Goal: Information Seeking & Learning: Find specific fact

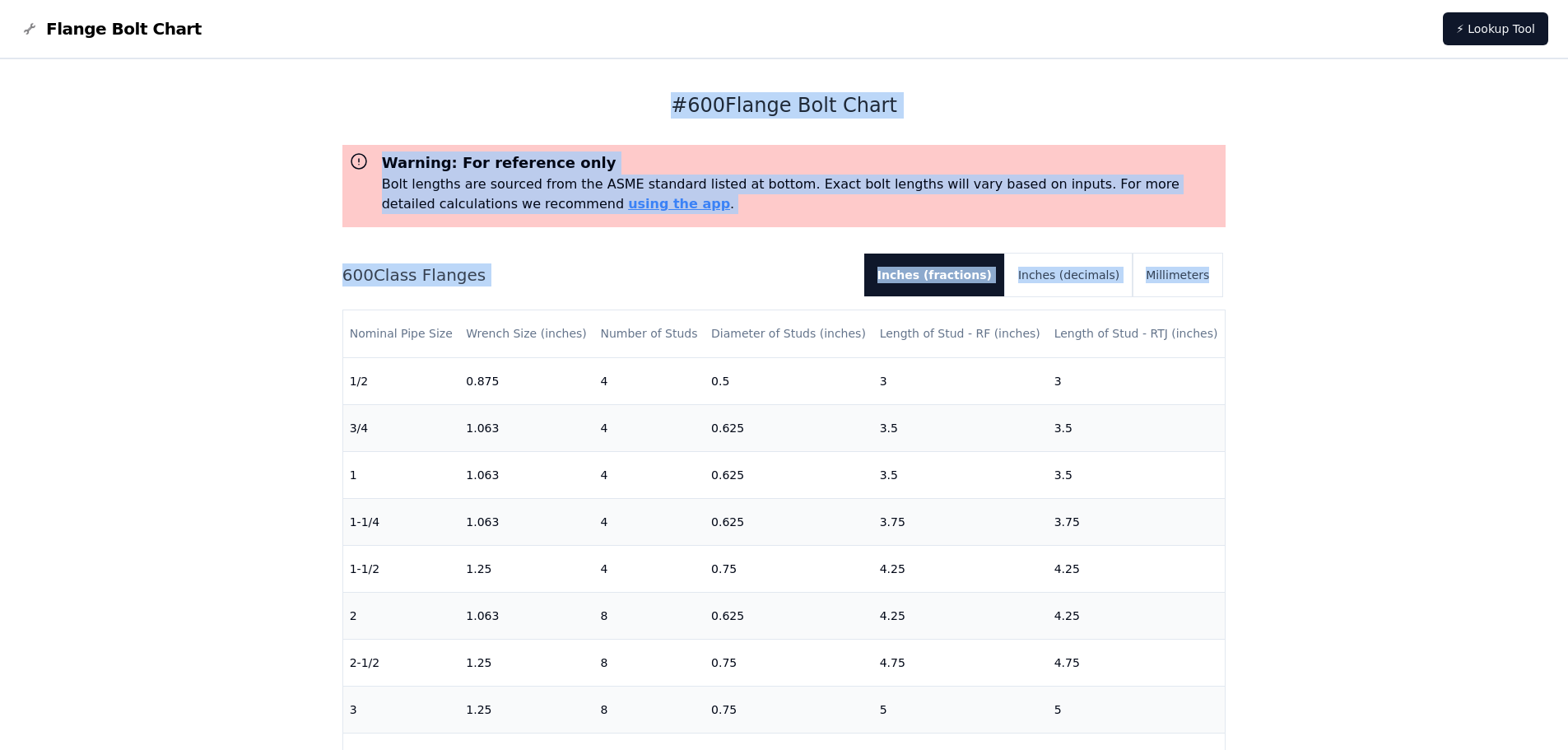
drag, startPoint x: 666, startPoint y: 104, endPoint x: 1264, endPoint y: 362, distance: 651.3
click at [1264, 362] on div "# 600 Flange Bolt Chart Warning: For reference only Bolt lengths are sourced fr…" at bounding box center [784, 660] width 1568 height 1201
drag, startPoint x: 639, startPoint y: 70, endPoint x: 1298, endPoint y: 690, distance: 904.8
click at [1298, 690] on div "# 600 Flange Bolt Chart Warning: For reference only Bolt lengths are sourced fr…" at bounding box center [784, 660] width 1568 height 1201
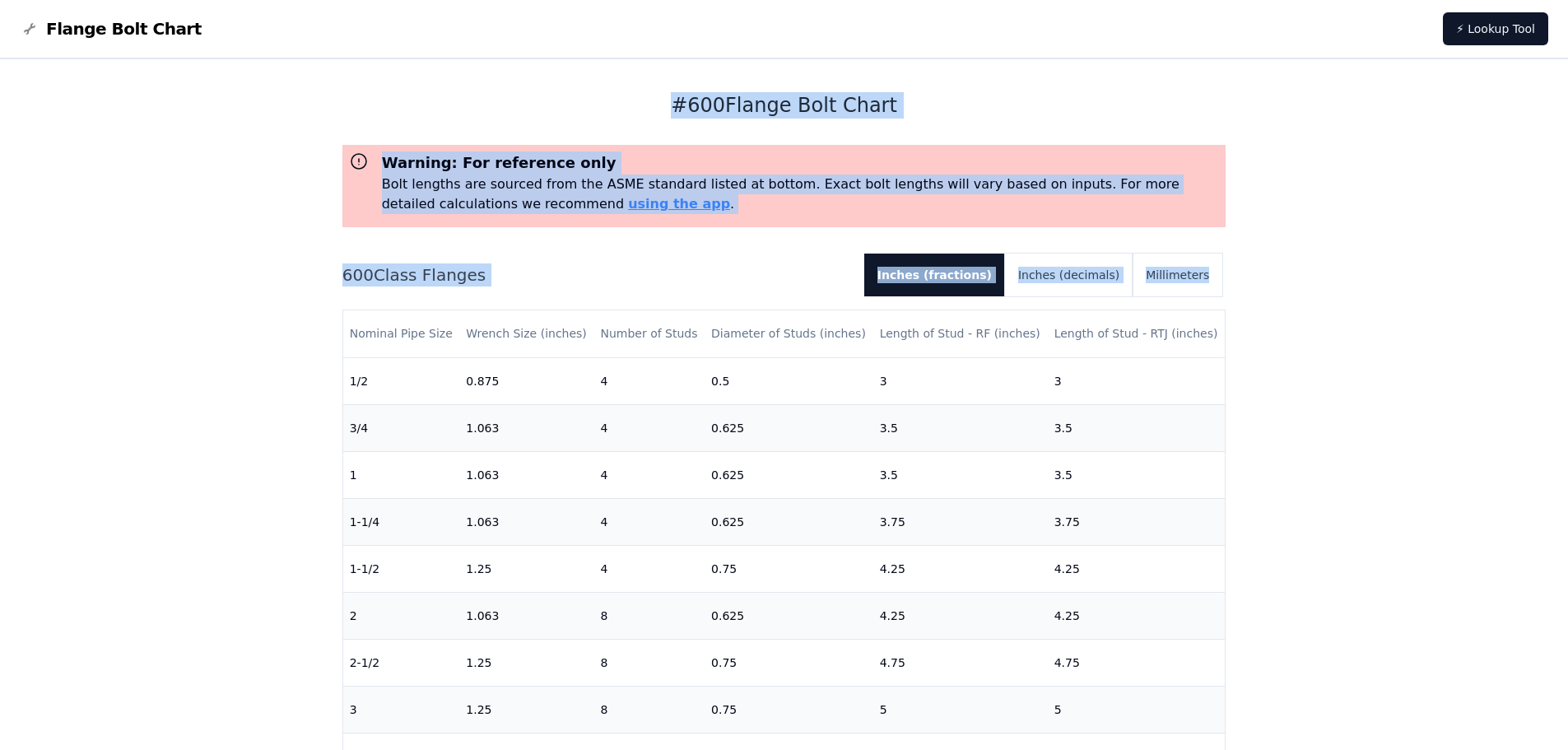
click at [1299, 494] on div "# 600 Flange Bolt Chart Warning: For reference only Bolt lengths are sourced fr…" at bounding box center [784, 660] width 1568 height 1201
drag, startPoint x: 631, startPoint y: 108, endPoint x: 1240, endPoint y: 417, distance: 682.9
click at [1240, 417] on div "# 600 Flange Bolt Chart Warning: For reference only Bolt lengths are sourced fr…" at bounding box center [784, 660] width 922 height 1201
click at [1324, 407] on div "# 600 Flange Bolt Chart Warning: For reference only Bolt lengths are sourced fr…" at bounding box center [784, 660] width 1568 height 1201
click at [572, 110] on h1 "# 600 Flange Bolt Chart" at bounding box center [784, 105] width 884 height 26
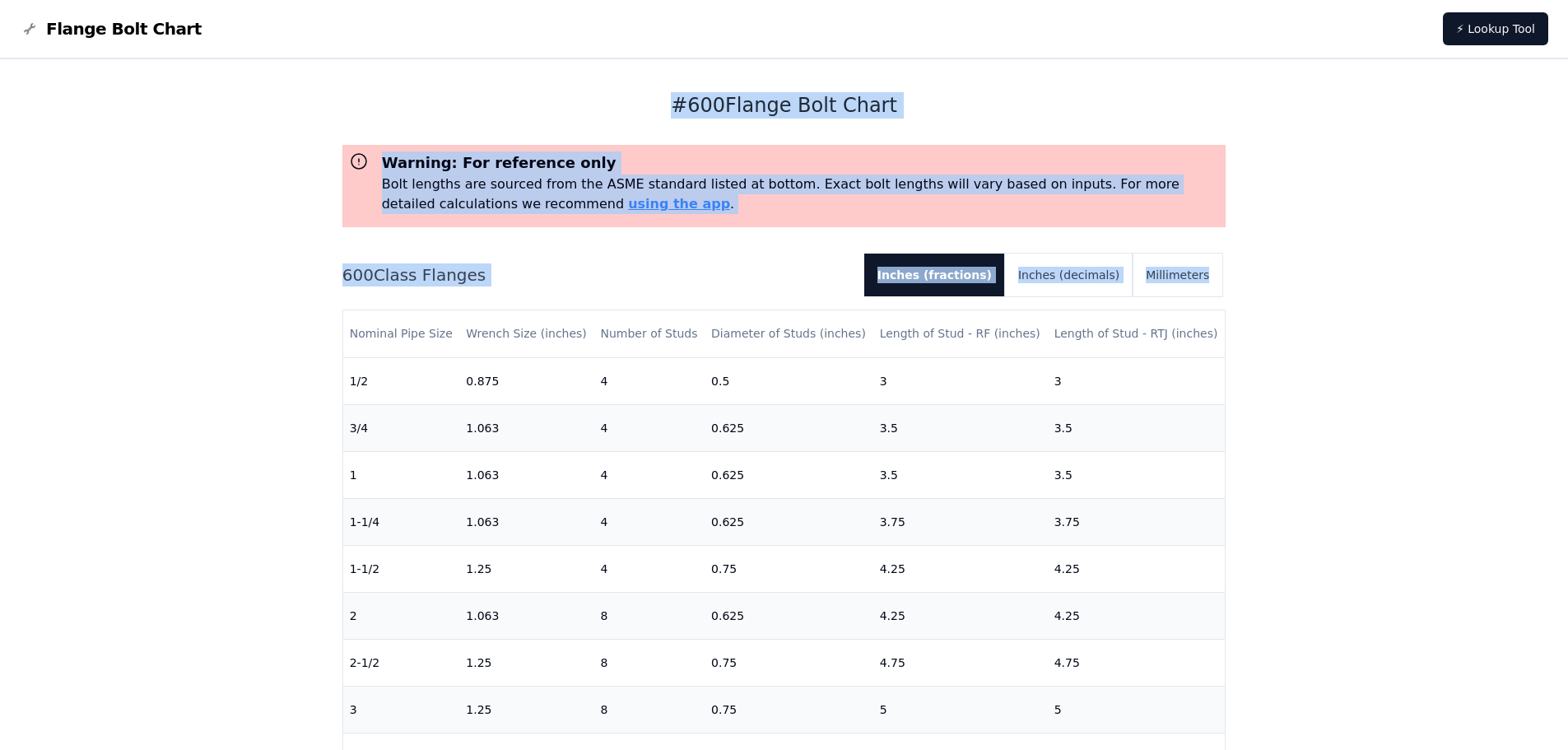
drag, startPoint x: 619, startPoint y: 107, endPoint x: 1286, endPoint y: 449, distance: 749.6
click at [1286, 449] on div "# 600 Flange Bolt Chart Warning: For reference only Bolt lengths are sourced fr…" at bounding box center [784, 660] width 1568 height 1201
click at [1294, 449] on div "# 600 Flange Bolt Chart Warning: For reference only Bolt lengths are sourced fr…" at bounding box center [784, 660] width 1568 height 1201
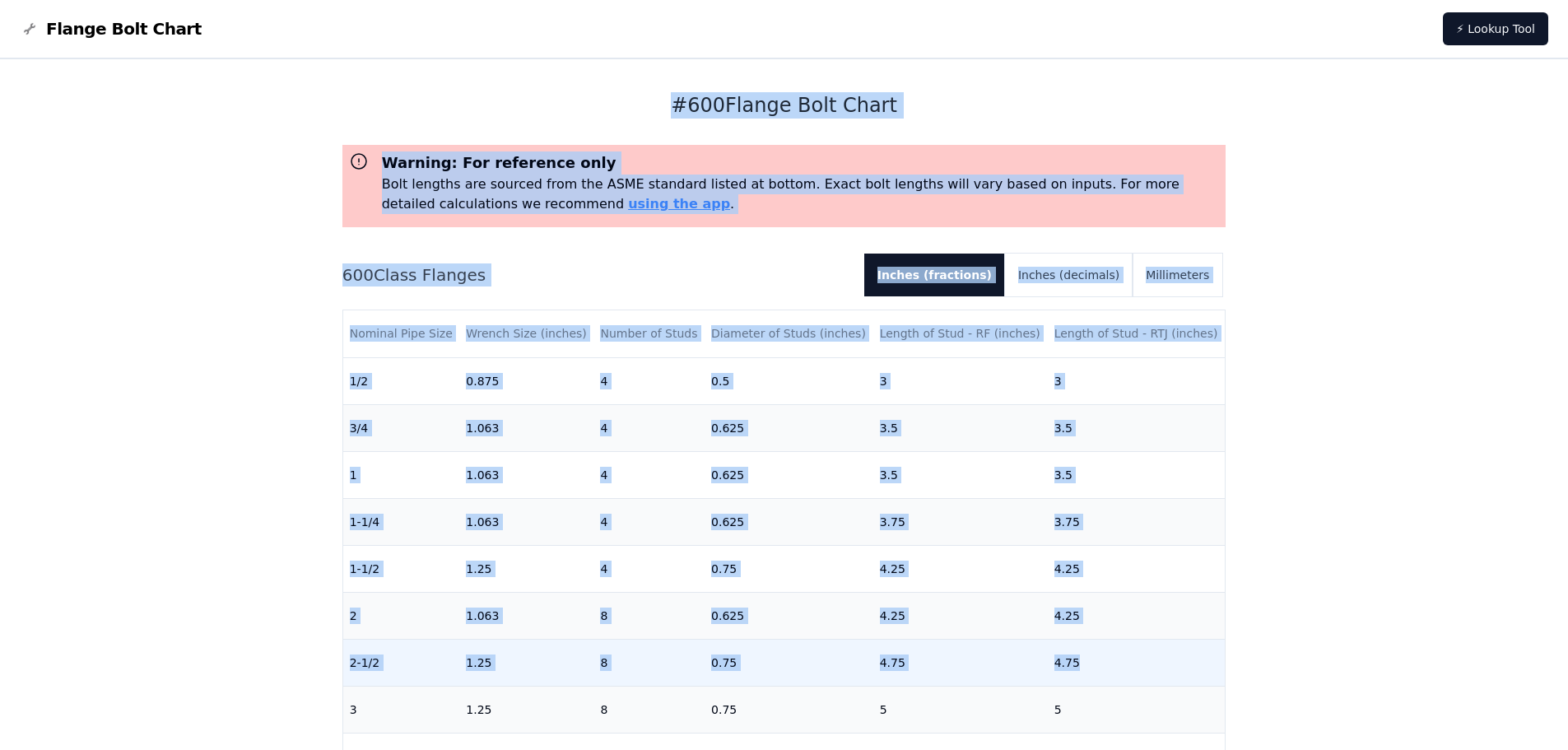
drag, startPoint x: 739, startPoint y: 117, endPoint x: 1187, endPoint y: 650, distance: 696.3
click at [1187, 650] on div "# 600 Flange Bolt Chart Warning: For reference only Bolt lengths are sourced fr…" at bounding box center [784, 459] width 884 height 798
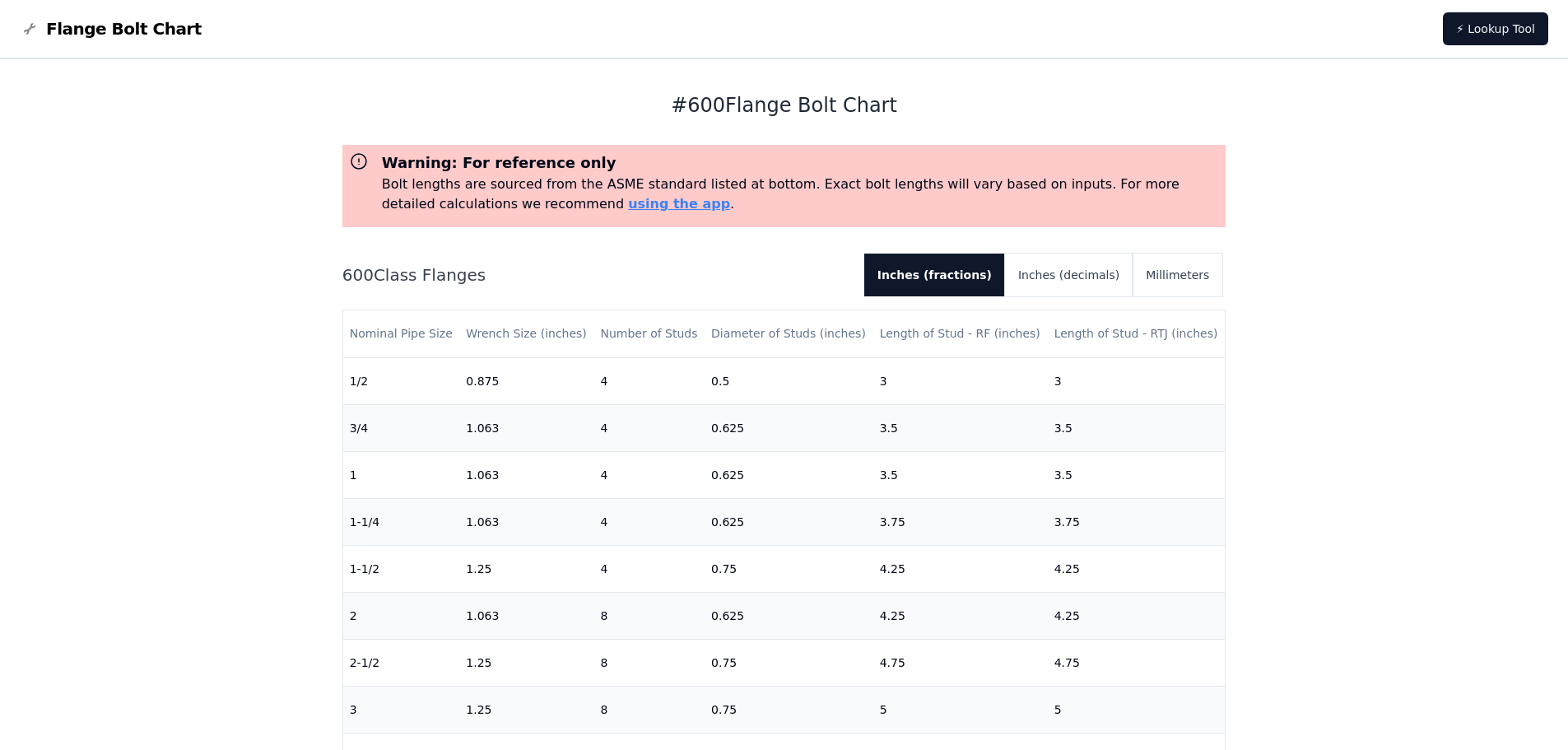
click at [1307, 467] on div "# 600 Flange Bolt Chart Warning: For reference only Bolt lengths are sourced fr…" at bounding box center [784, 660] width 1568 height 1201
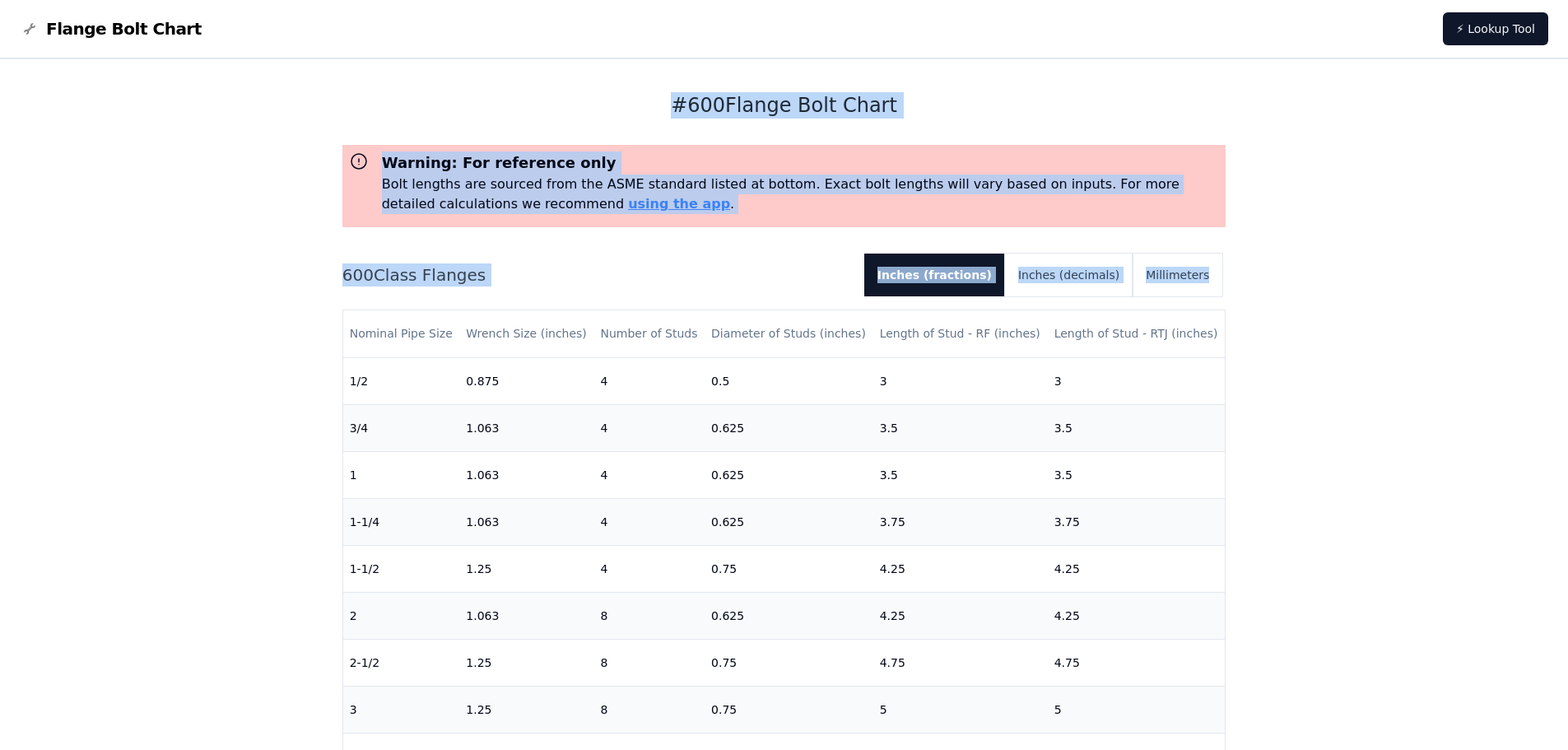
drag, startPoint x: 637, startPoint y: 110, endPoint x: 1313, endPoint y: 530, distance: 795.8
click at [1313, 530] on div "# 600 Flange Bolt Chart Warning: For reference only Bolt lengths are sourced fr…" at bounding box center [784, 660] width 1568 height 1201
click at [613, 85] on div "# 600 Flange Bolt Chart Warning: For reference only Bolt lengths are sourced fr…" at bounding box center [784, 459] width 884 height 798
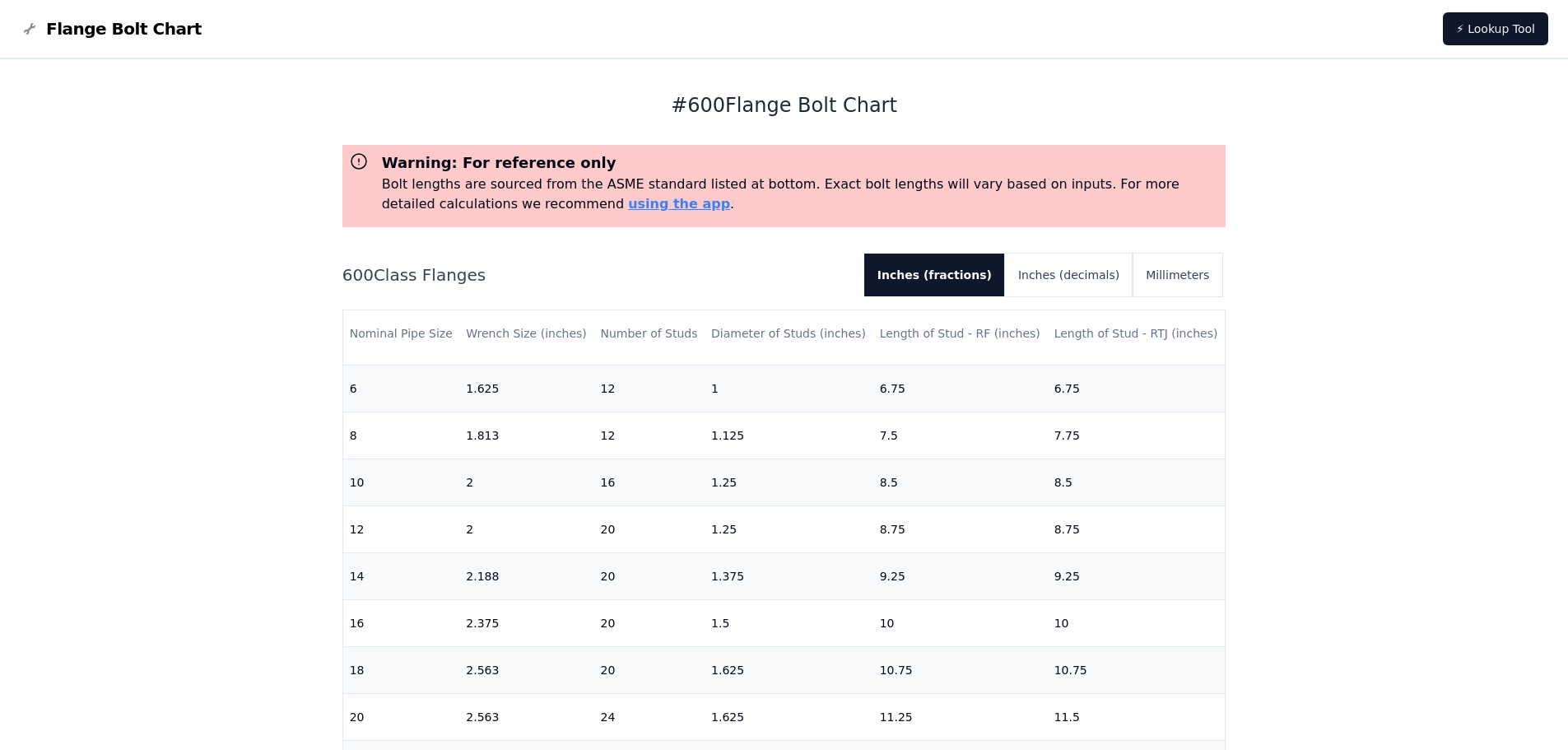
scroll to position [83, 0]
